Goal: Task Accomplishment & Management: Complete application form

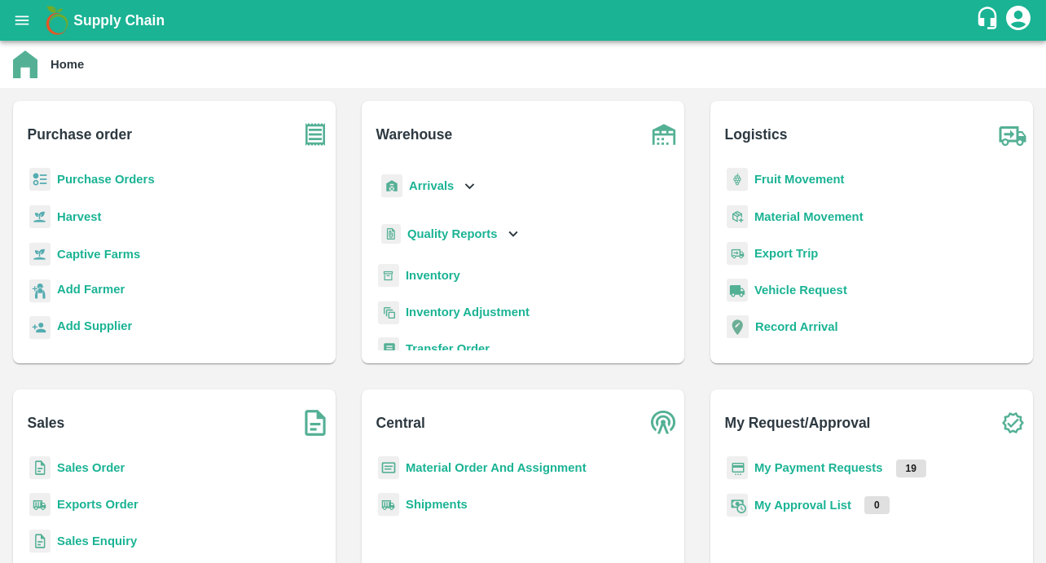
click at [87, 262] on p "Captive Farms" at bounding box center [98, 254] width 83 height 18
click at [87, 255] on b "Captive Farms" at bounding box center [98, 254] width 83 height 13
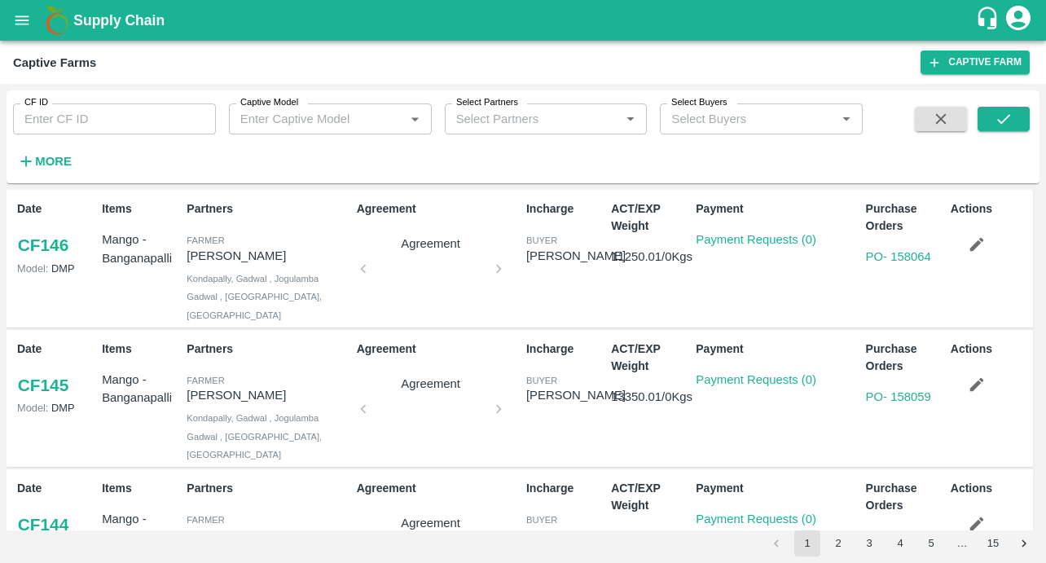
click at [17, 29] on button "open drawer" at bounding box center [21, 20] width 37 height 37
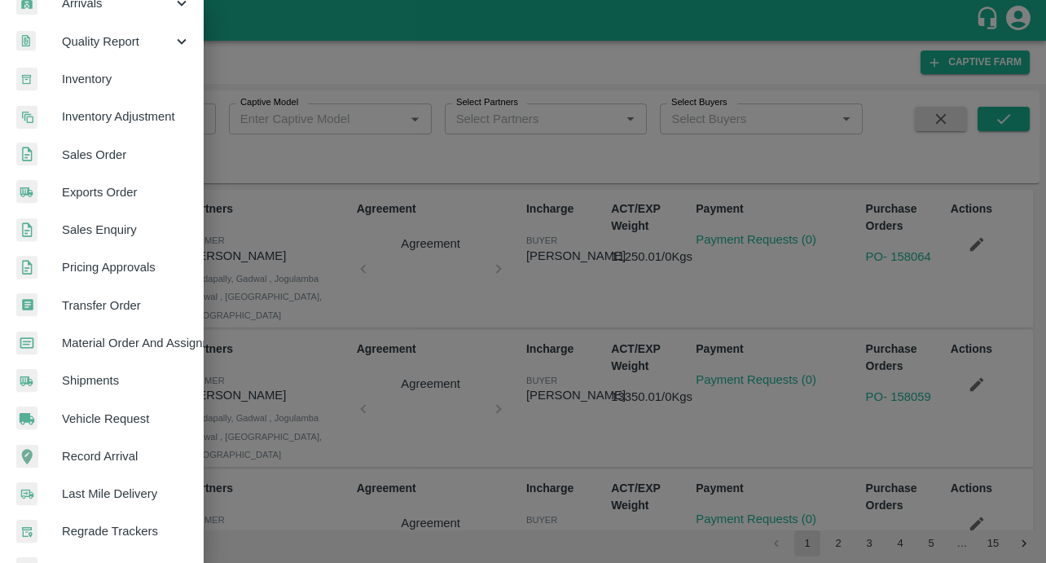
scroll to position [365, 0]
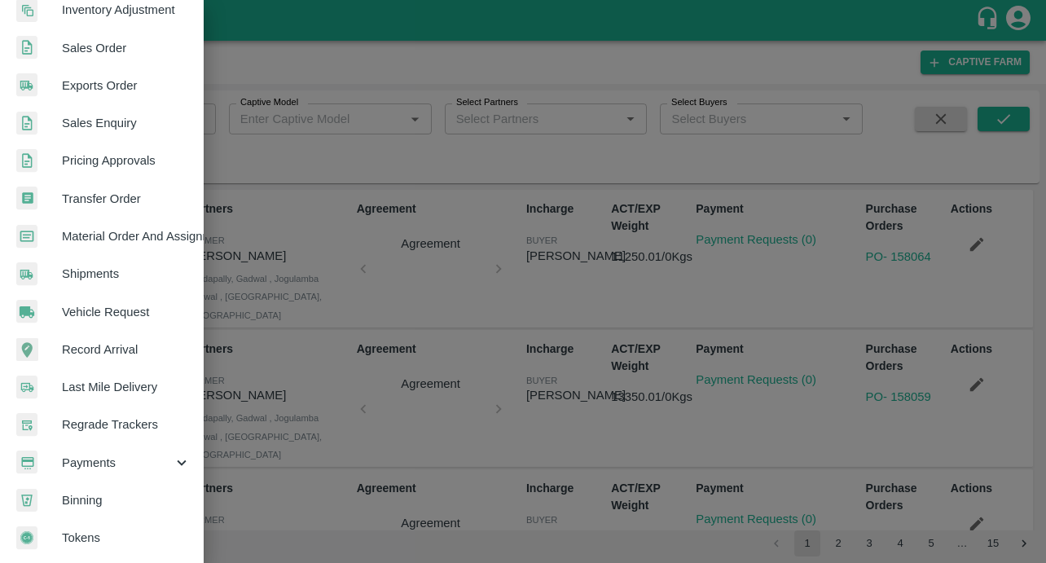
click at [125, 456] on span "Payments" at bounding box center [117, 463] width 111 height 18
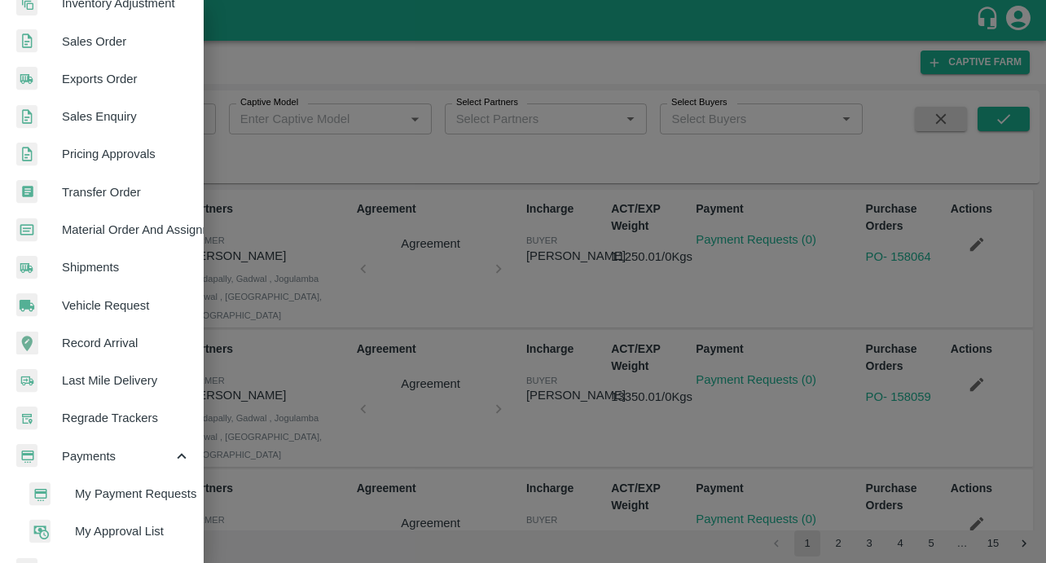
click at [95, 488] on span "My Payment Requests" at bounding box center [133, 494] width 116 height 18
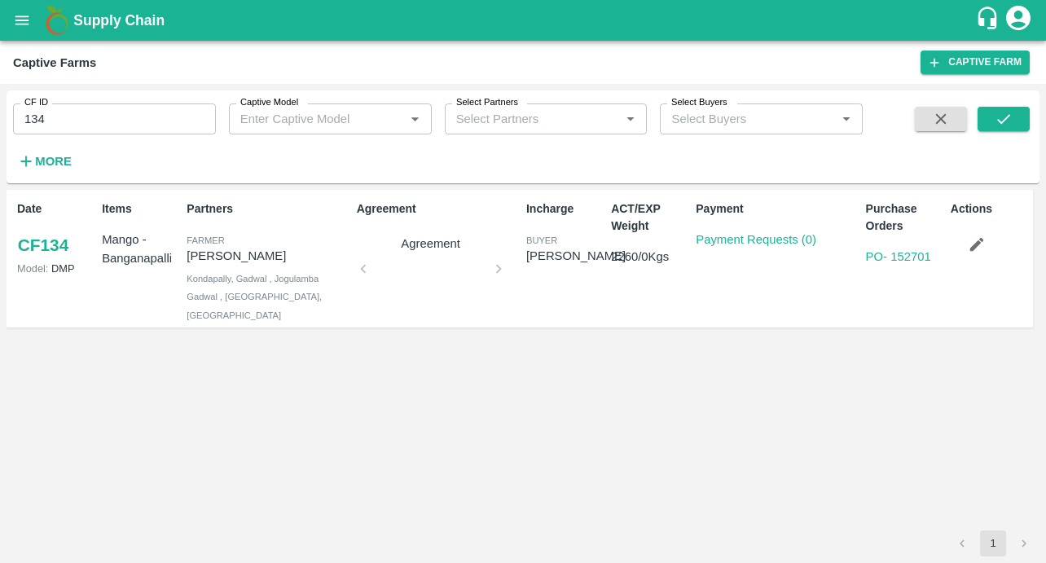
click at [24, 28] on icon "open drawer" at bounding box center [22, 20] width 18 height 18
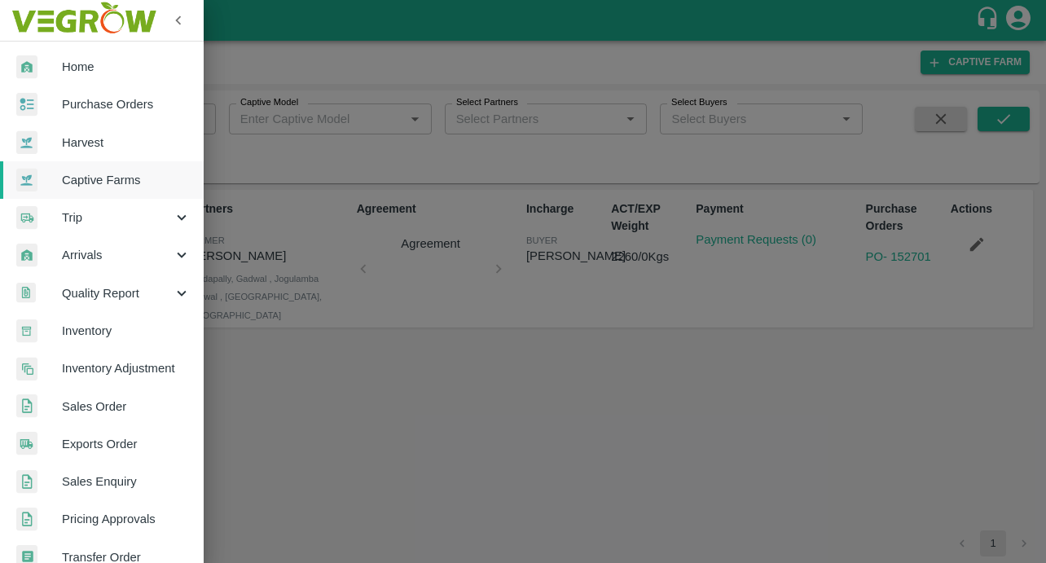
scroll to position [365, 0]
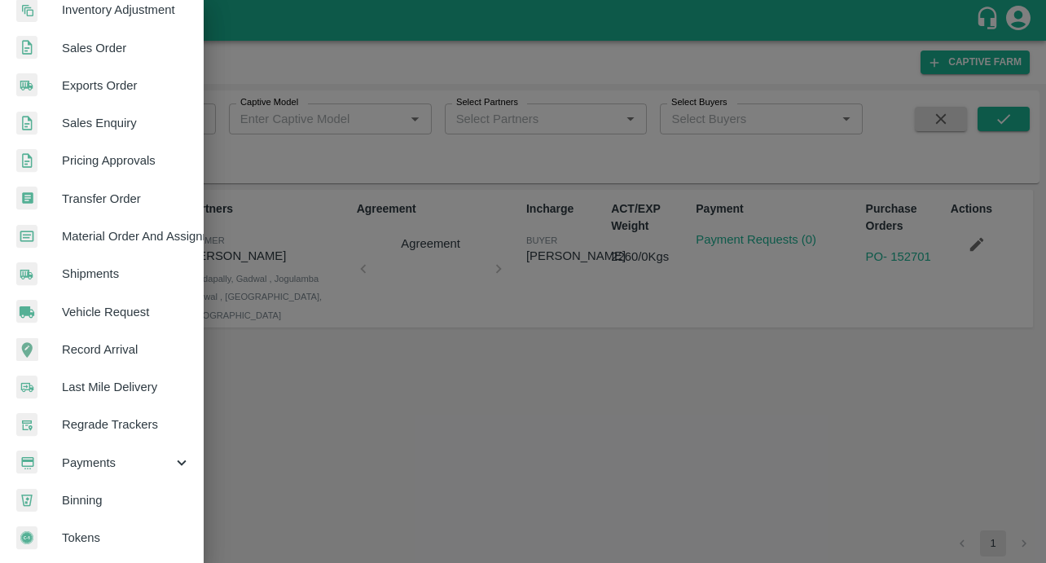
click at [80, 454] on span "Payments" at bounding box center [117, 463] width 111 height 18
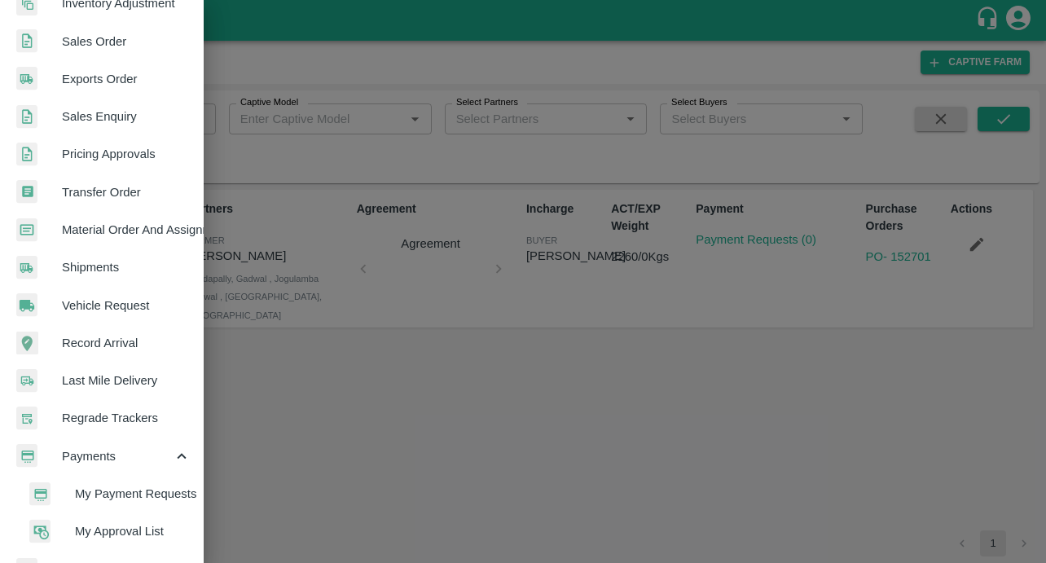
click at [76, 500] on span "My Payment Requests" at bounding box center [133, 494] width 116 height 18
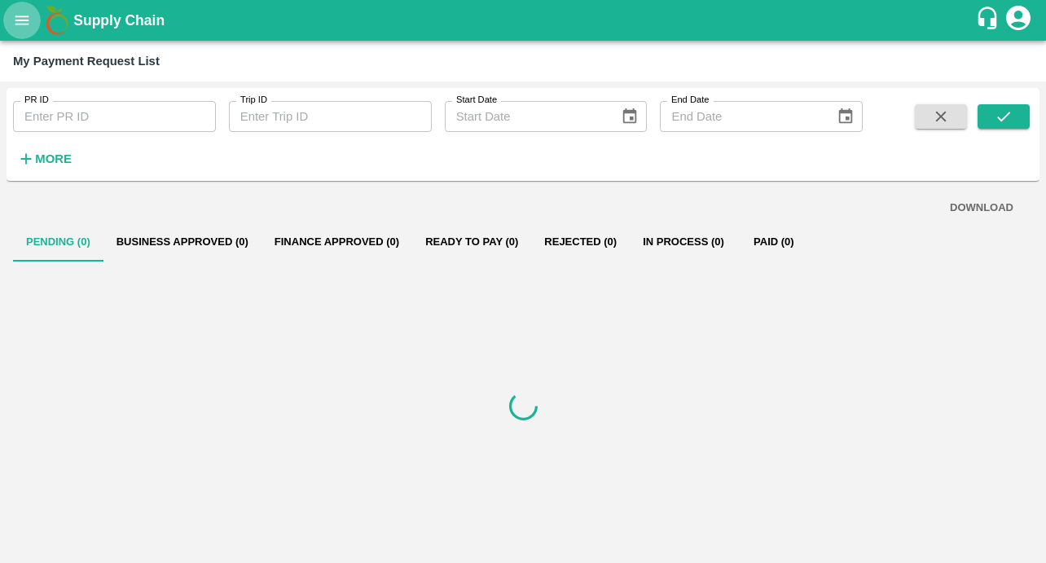
click at [24, 24] on icon "open drawer" at bounding box center [22, 19] width 14 height 9
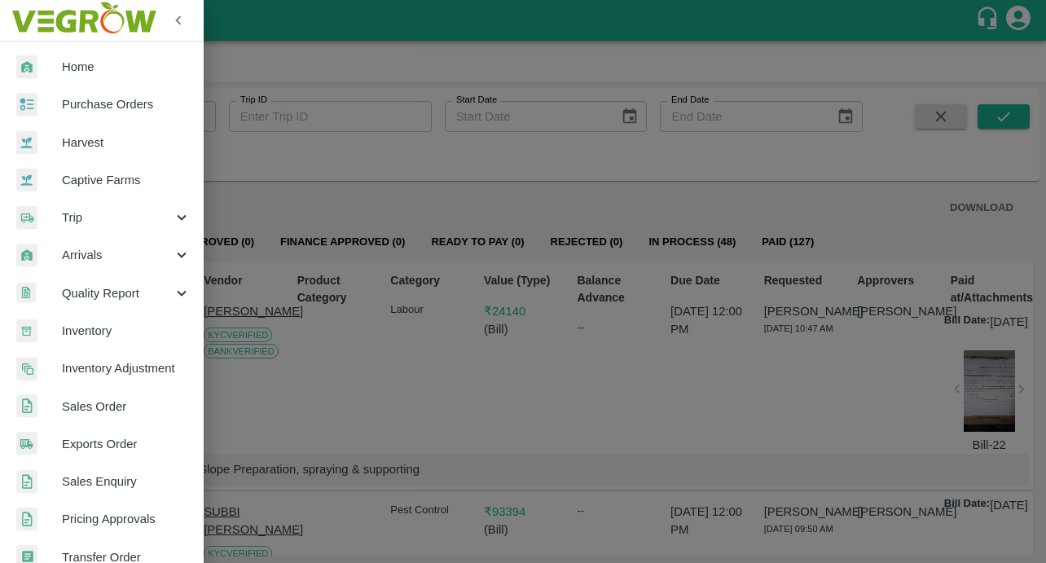
click at [95, 187] on span "Captive Farms" at bounding box center [126, 180] width 129 height 18
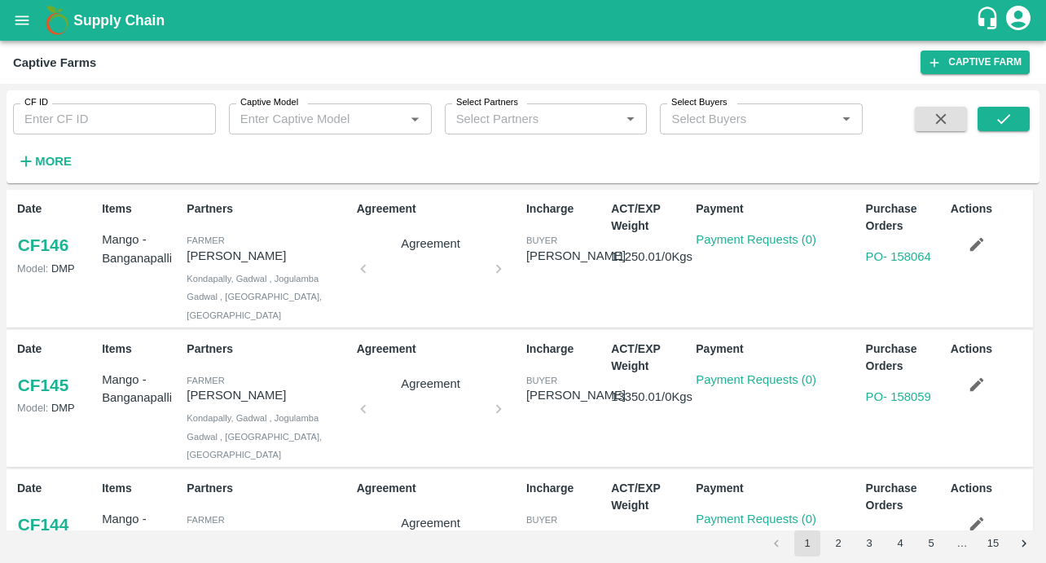
click at [37, 130] on input "CF ID" at bounding box center [114, 118] width 203 height 31
paste input "128"
type input "128"
click at [1016, 125] on button "submit" at bounding box center [1004, 119] width 52 height 24
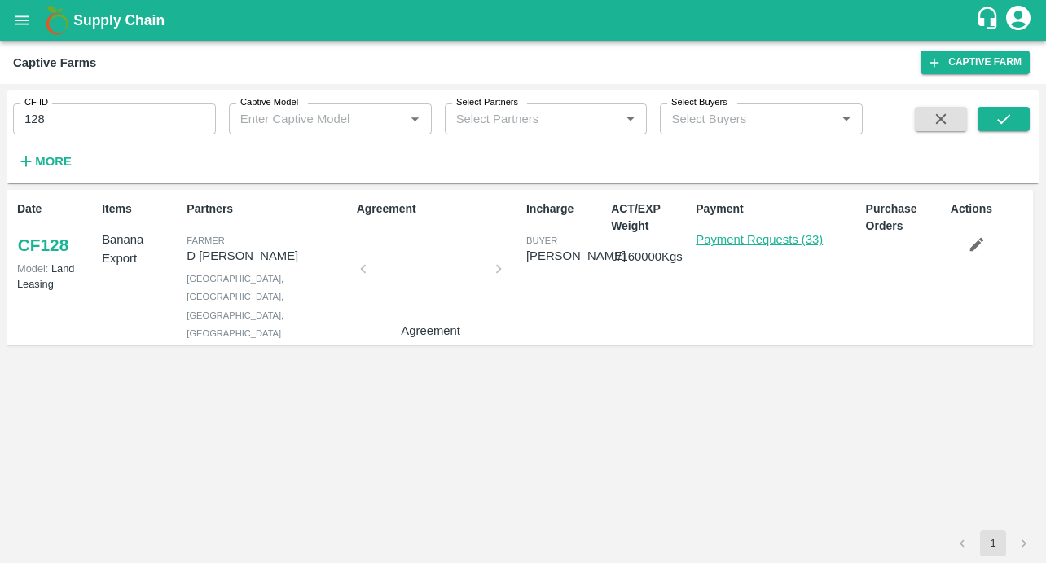
click at [733, 244] on link "Payment Requests (33)" at bounding box center [759, 239] width 127 height 13
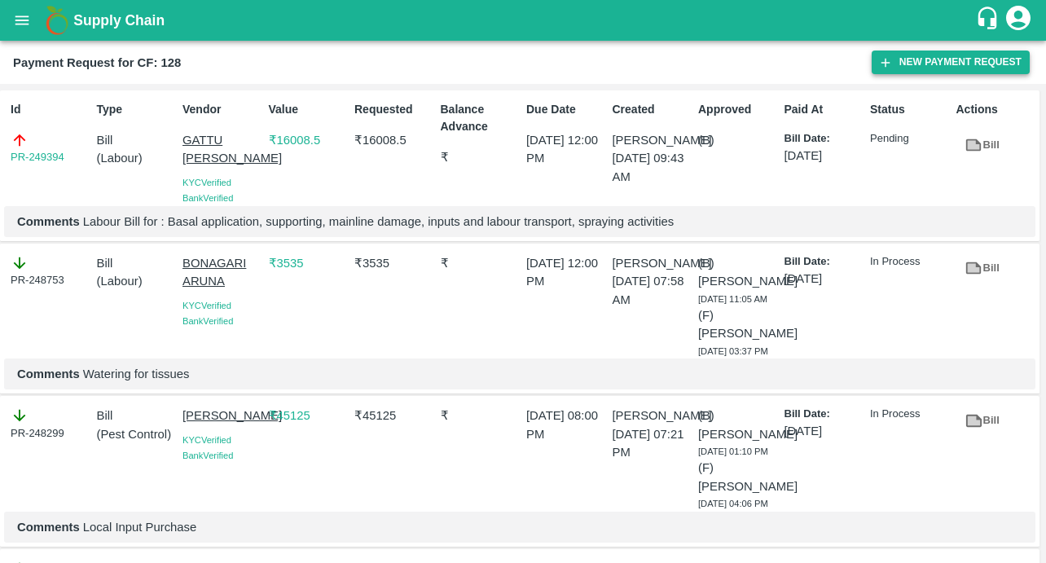
click at [905, 62] on button "New Payment Request" at bounding box center [951, 63] width 158 height 24
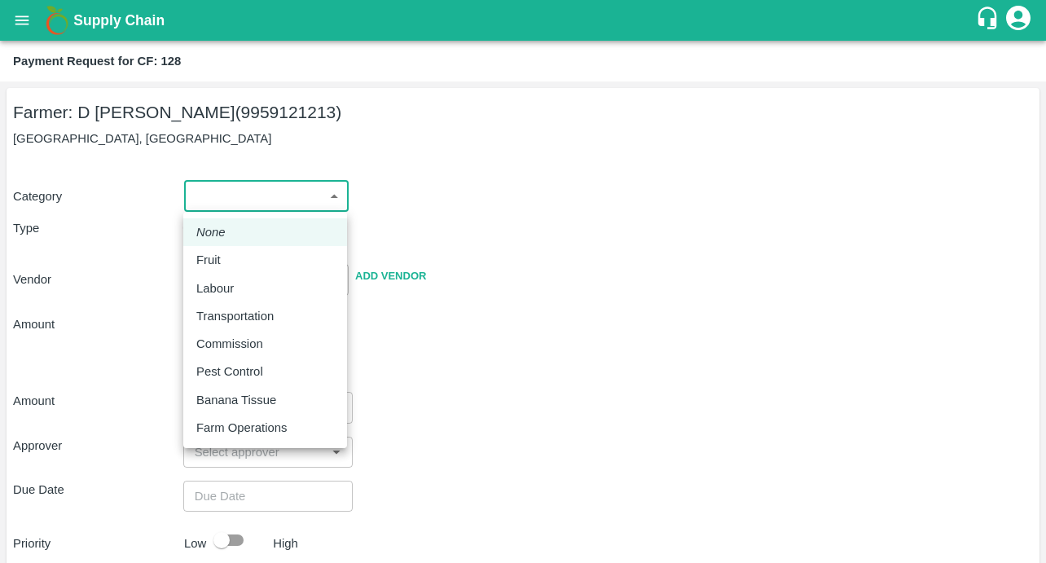
click at [227, 202] on body "Supply Chain Payment Request for CF: 128 Farmer: D [PERSON_NAME] (9959121213) […" at bounding box center [523, 281] width 1046 height 563
click at [230, 363] on p "Pest Control" at bounding box center [229, 372] width 67 height 18
type input "21"
radio input "false"
radio input "true"
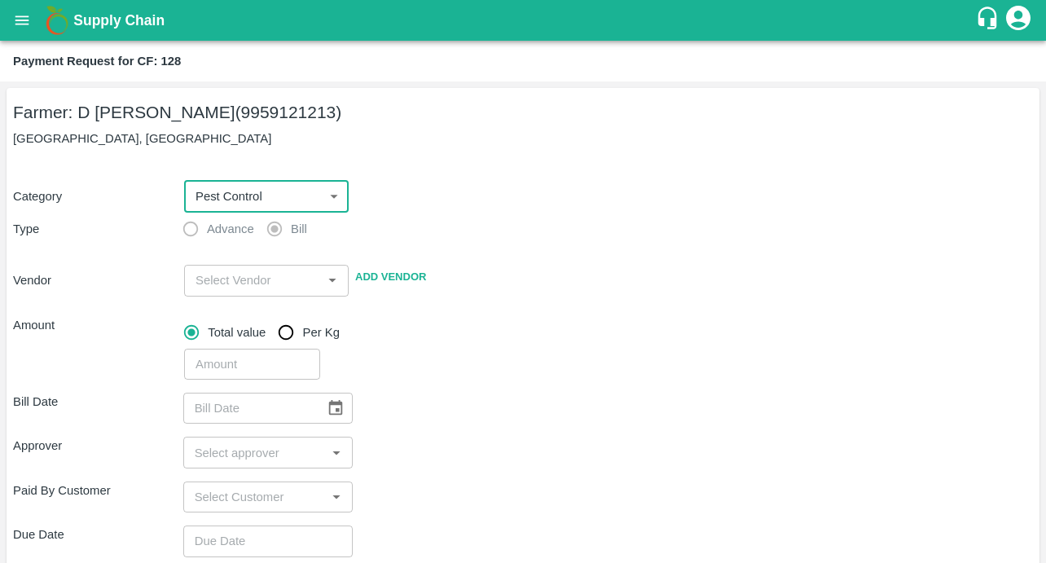
click at [244, 277] on input "input" at bounding box center [253, 280] width 128 height 21
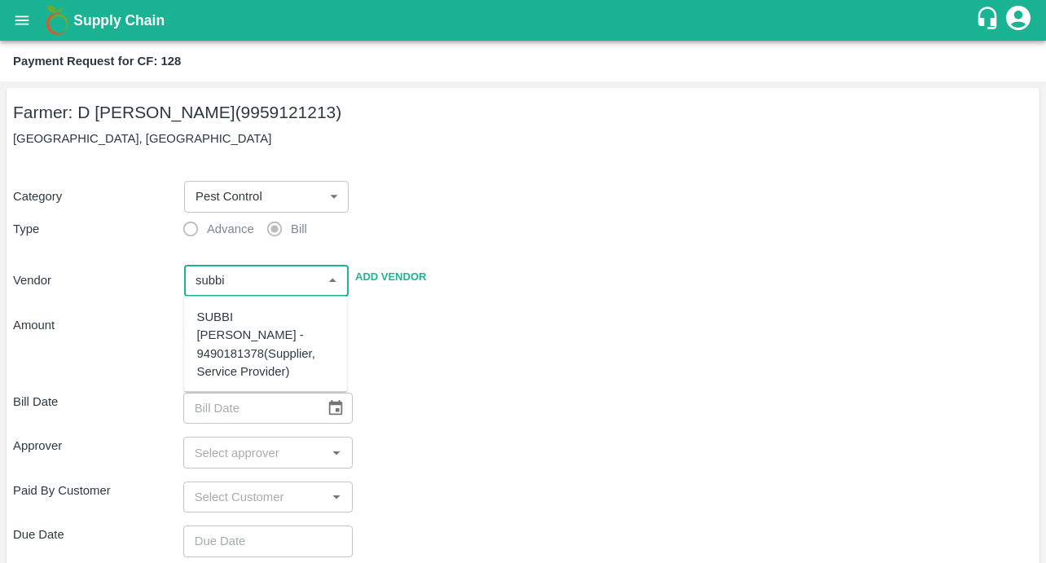
click at [235, 331] on div "SUBBI [PERSON_NAME] - 9490181378(Supplier, Service Provider)" at bounding box center [266, 344] width 138 height 73
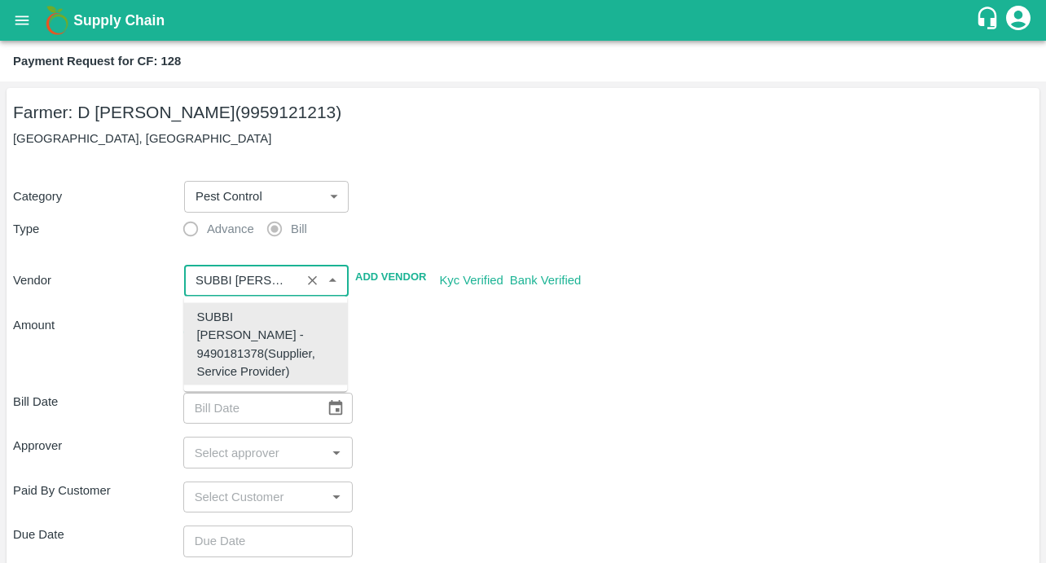
type input "SUBBI [PERSON_NAME] - 9490181378(Supplier, Service Provider)"
click at [236, 289] on input "input" at bounding box center [242, 280] width 107 height 21
click at [248, 359] on div "SUBBI [PERSON_NAME] - 9490181378(Supplier, Service Provider)" at bounding box center [266, 344] width 138 height 73
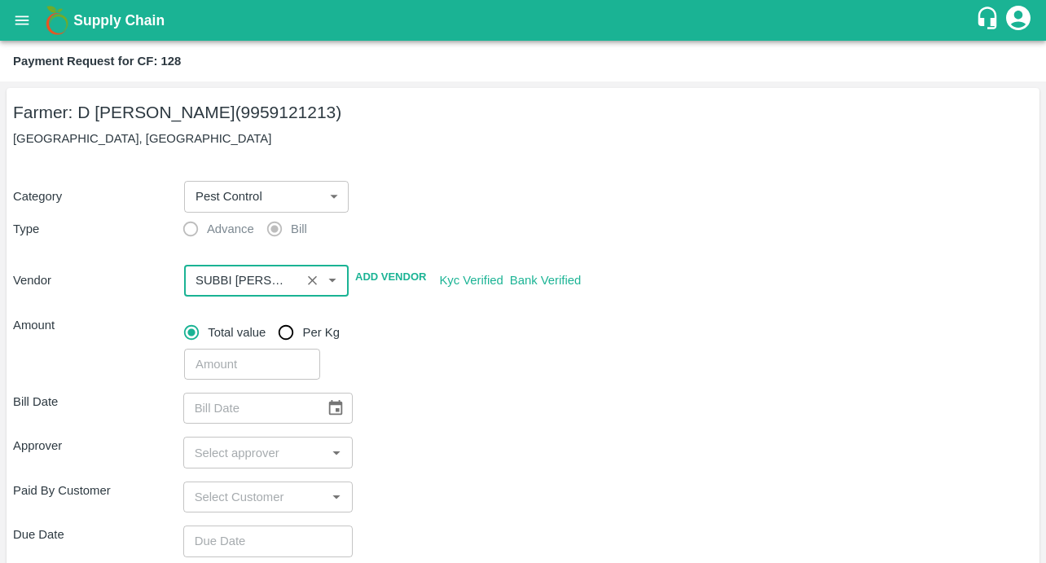
click at [218, 281] on input "input" at bounding box center [242, 280] width 107 height 21
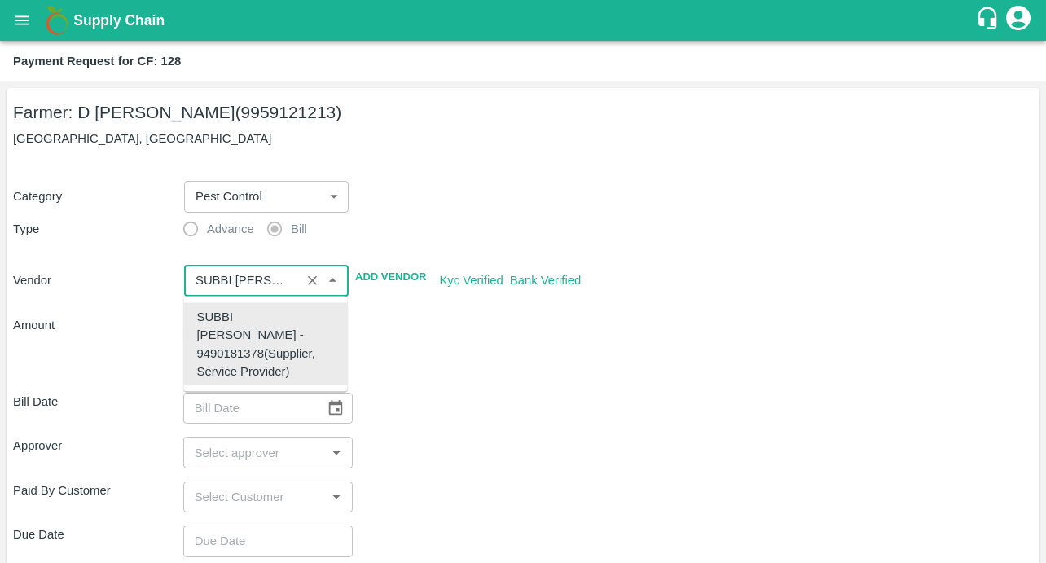
click at [560, 446] on div "Approver ​" at bounding box center [523, 452] width 1020 height 31
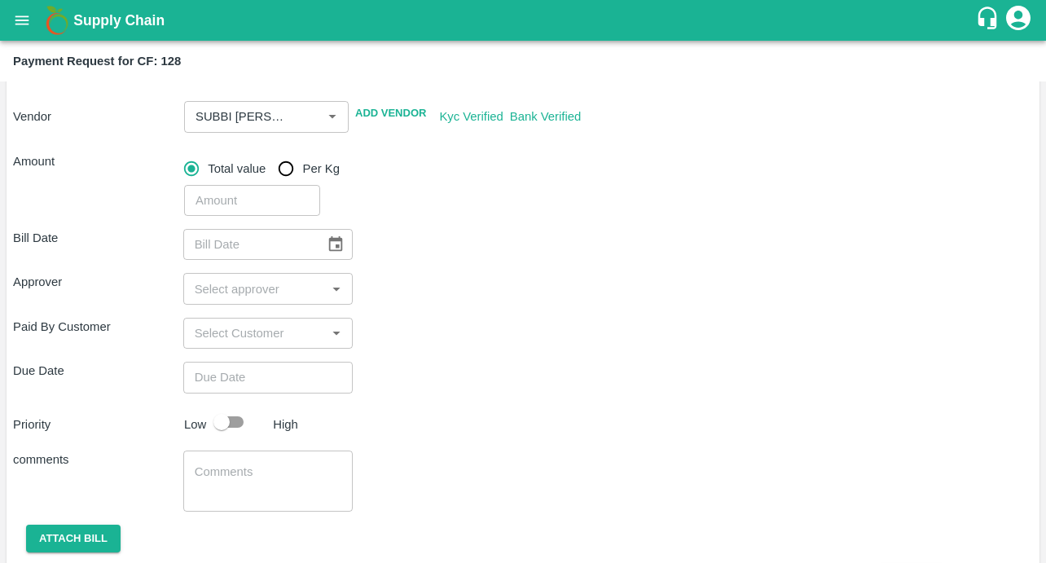
scroll to position [206, 0]
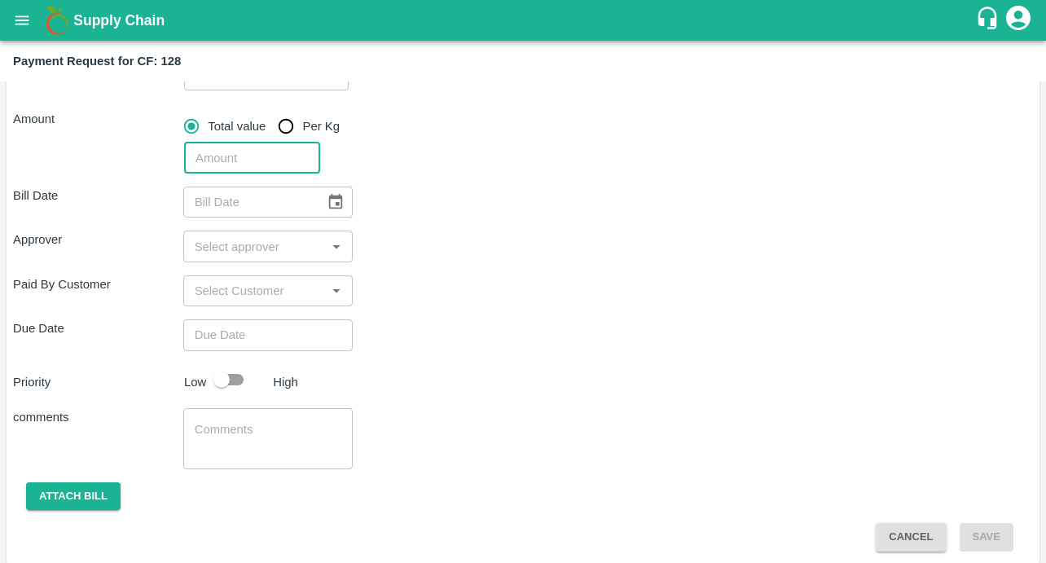
click at [218, 156] on input "number" at bounding box center [252, 158] width 136 height 31
type input "11246"
click at [411, 297] on div "Paid By Customer ​" at bounding box center [523, 290] width 1020 height 31
